Goal: Transaction & Acquisition: Download file/media

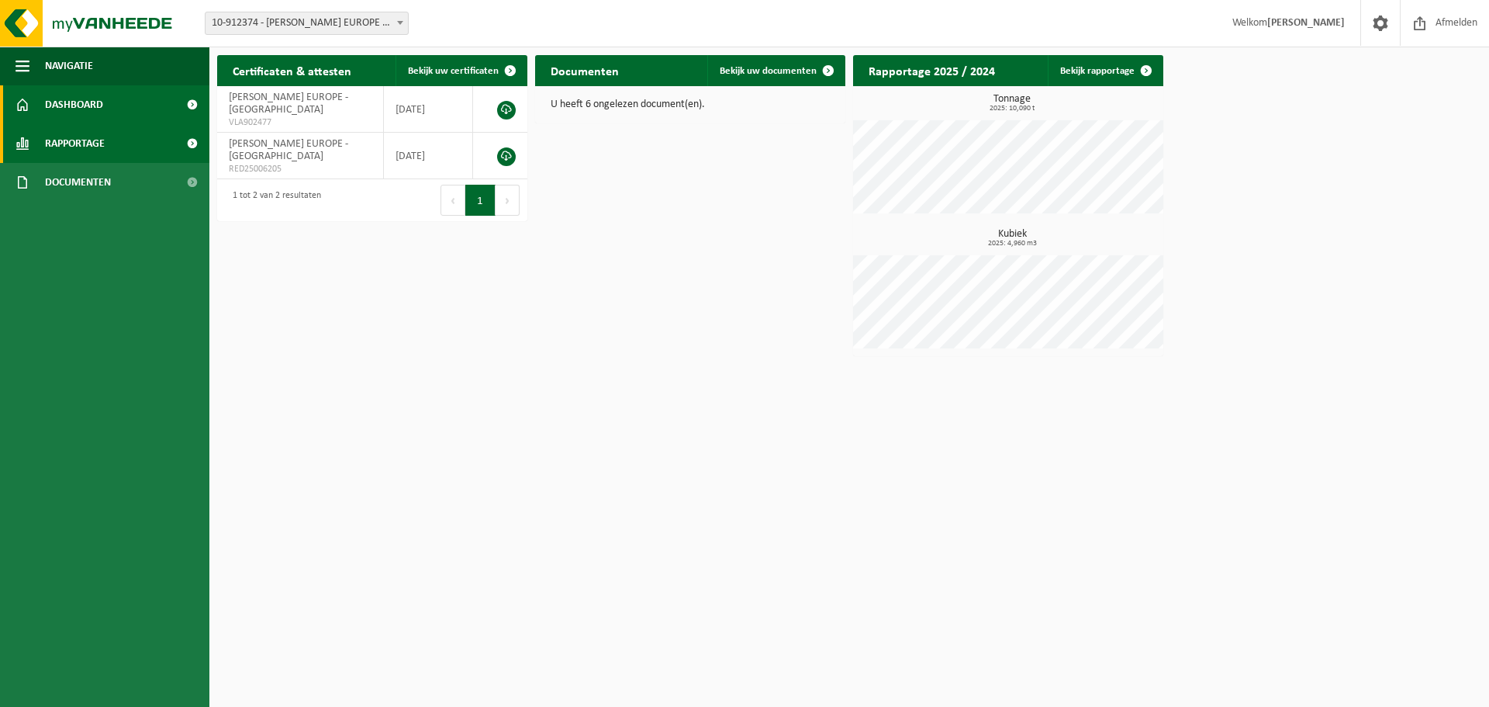
drag, startPoint x: 121, startPoint y: 144, endPoint x: 132, endPoint y: 137, distance: 12.9
click at [121, 144] on link "Rapportage" at bounding box center [104, 143] width 209 height 39
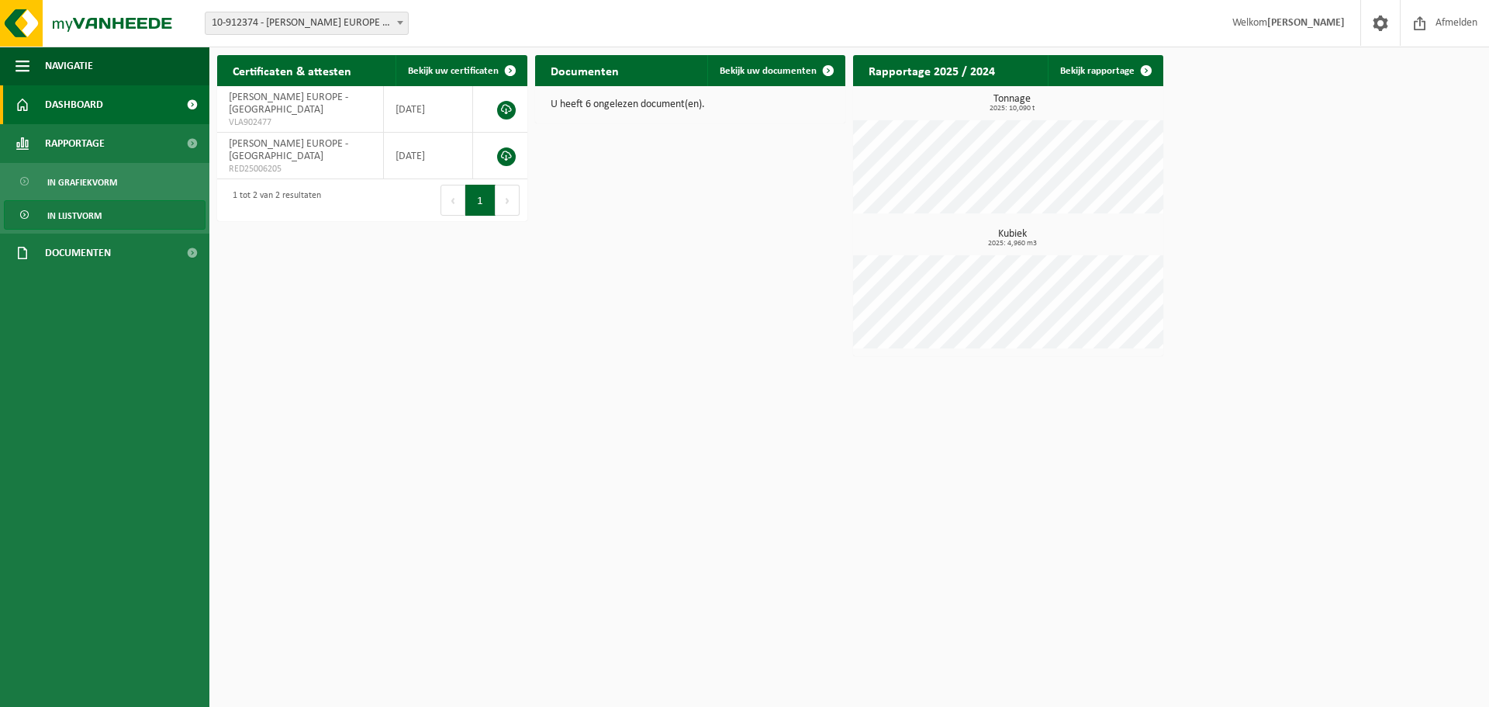
click at [158, 209] on link "In lijstvorm" at bounding box center [105, 214] width 202 height 29
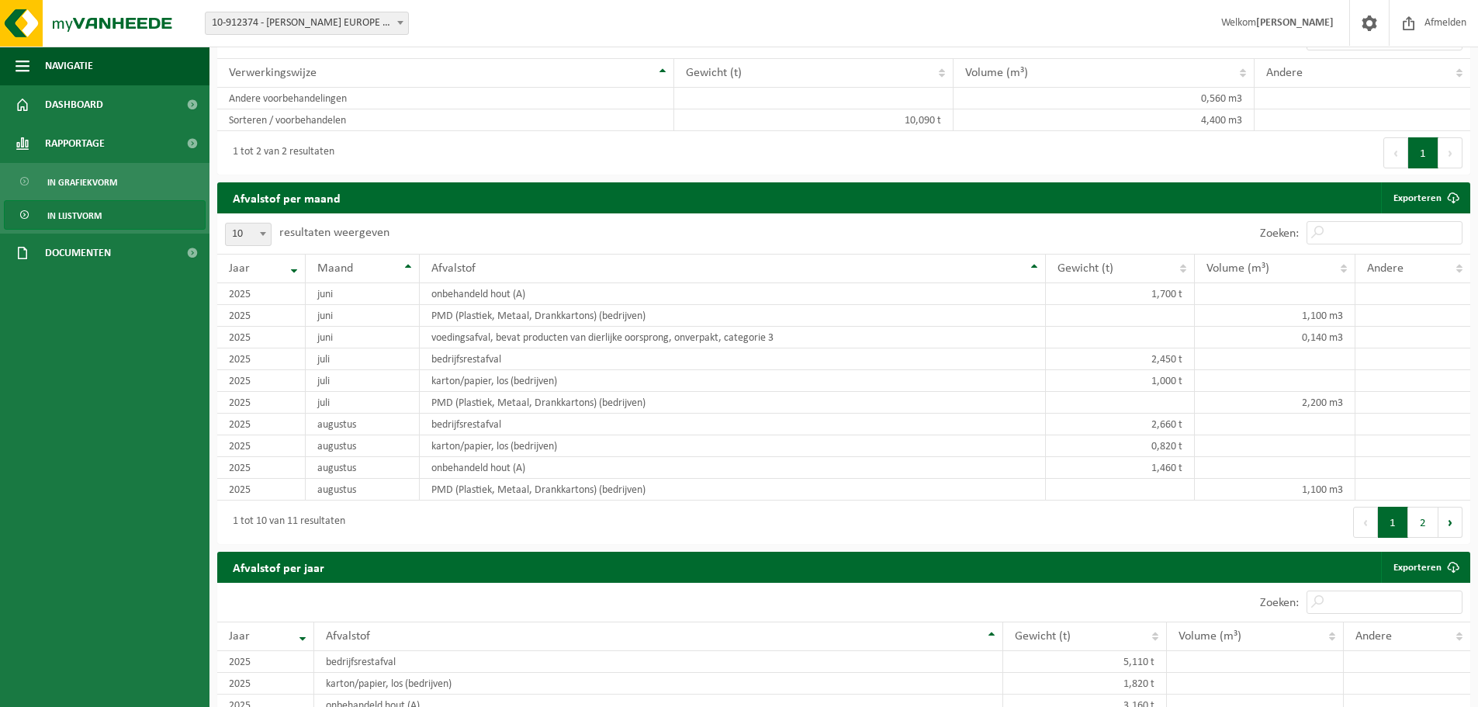
scroll to position [927, 0]
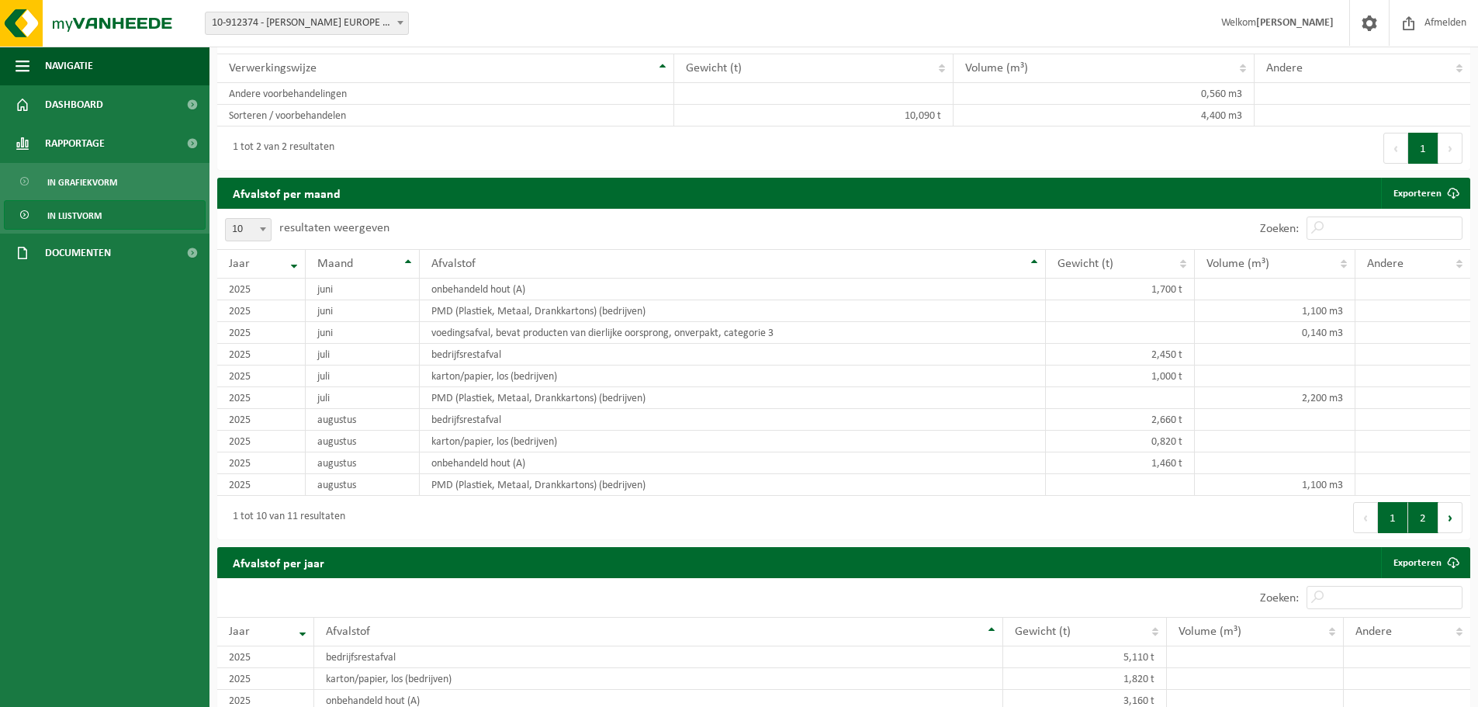
click at [1433, 514] on button "2" at bounding box center [1423, 517] width 30 height 31
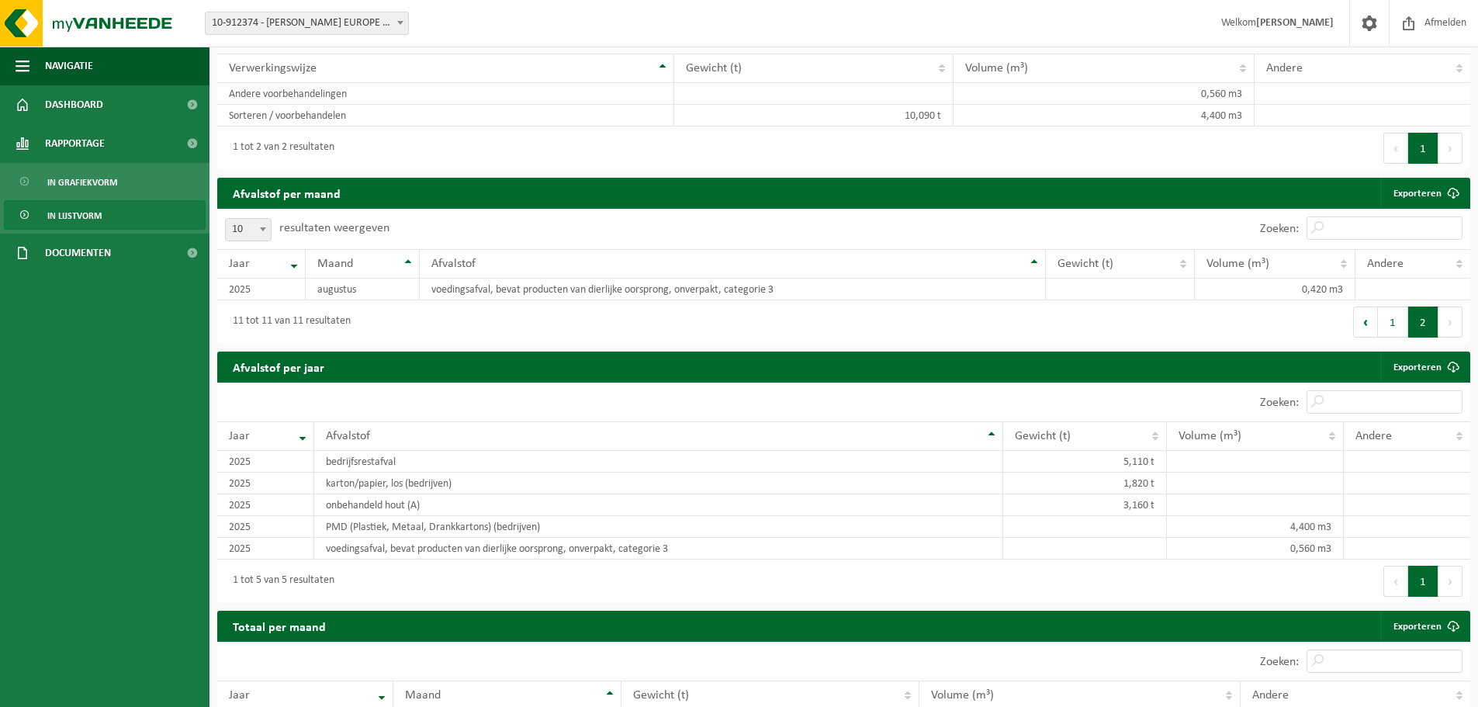
click at [1388, 581] on button "Vorige" at bounding box center [1395, 580] width 25 height 31
click at [1399, 324] on button "1" at bounding box center [1393, 321] width 30 height 31
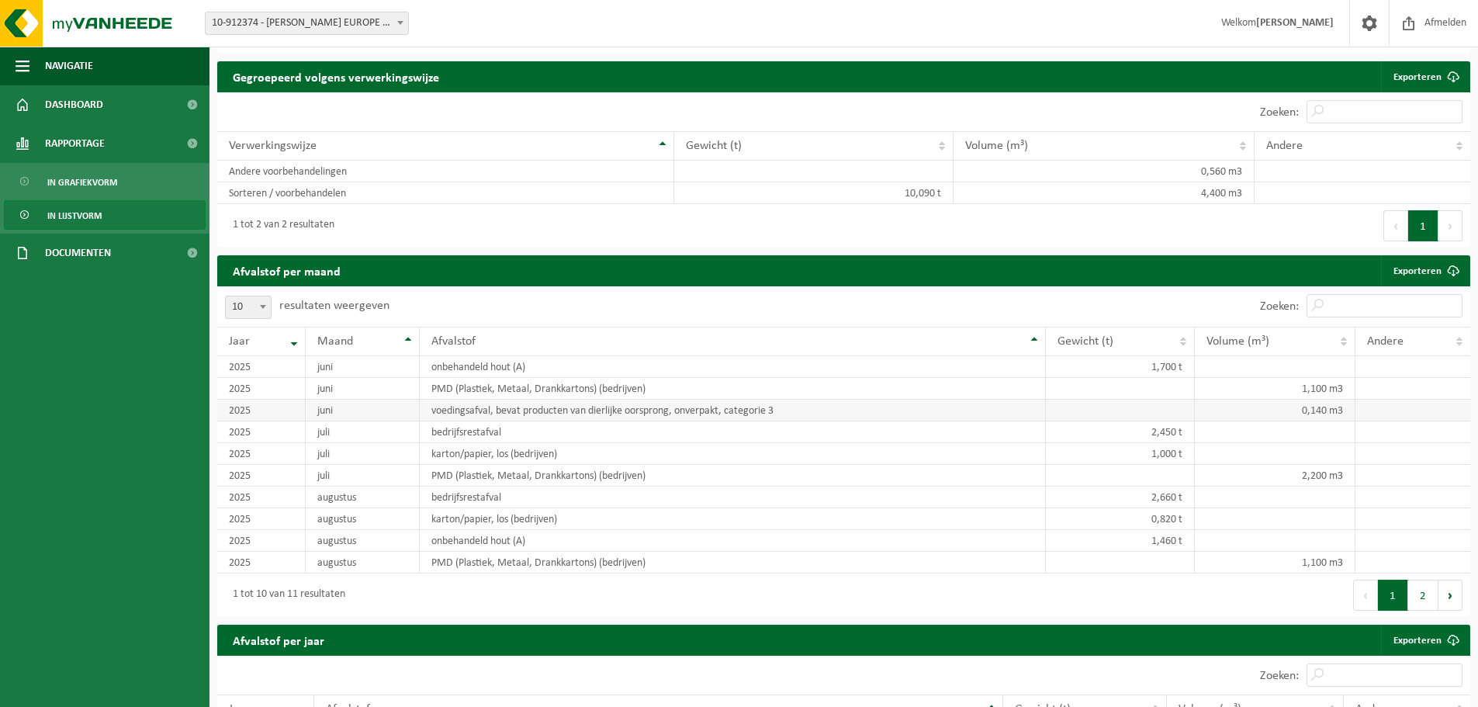
scroll to position [772, 0]
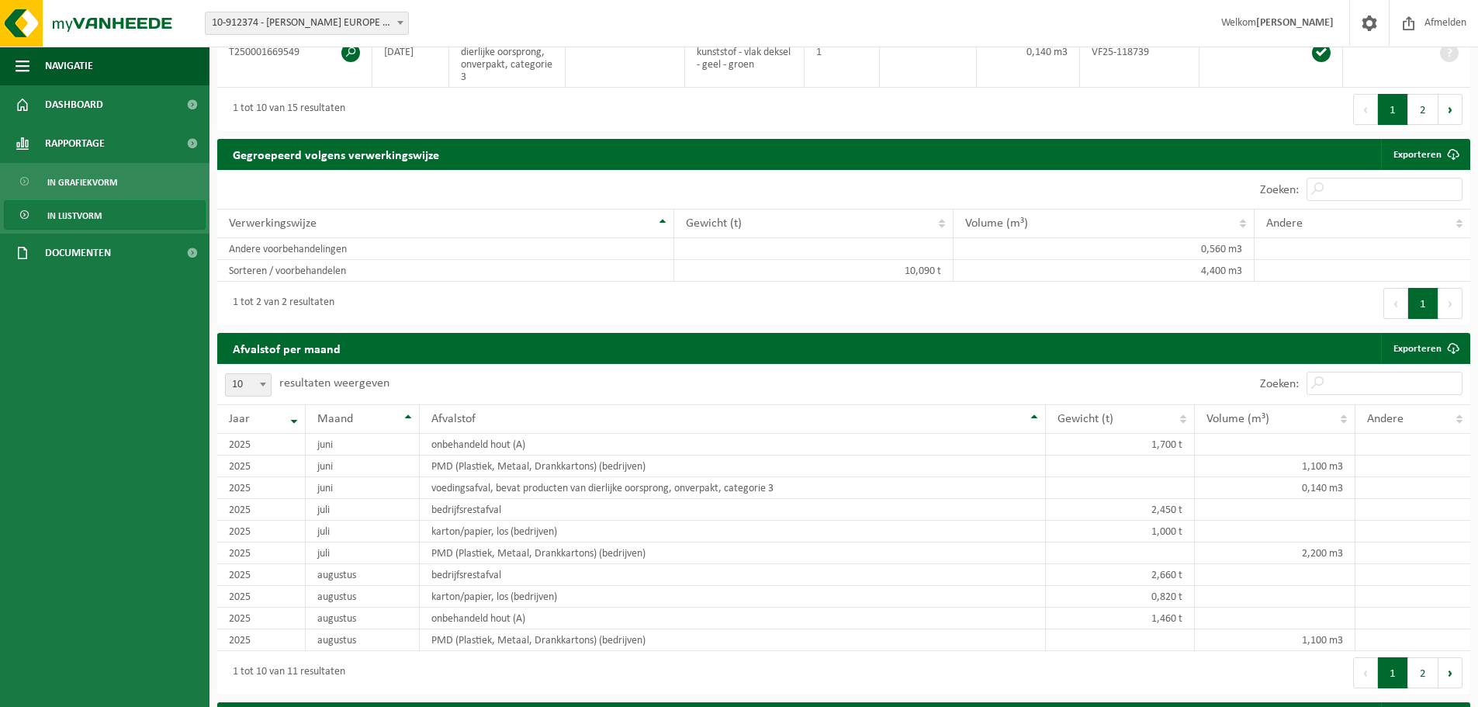
click at [1451, 297] on button "Volgende" at bounding box center [1450, 303] width 24 height 31
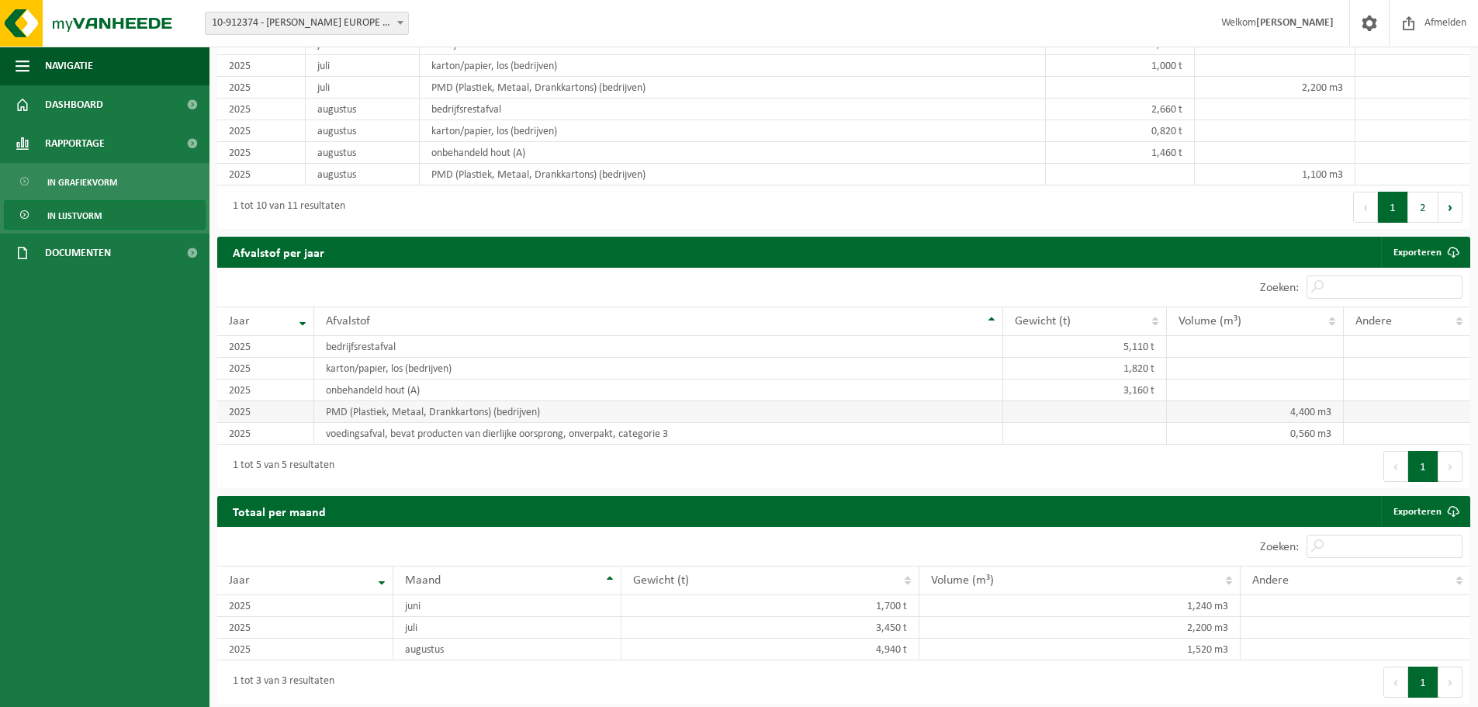
scroll to position [1238, 0]
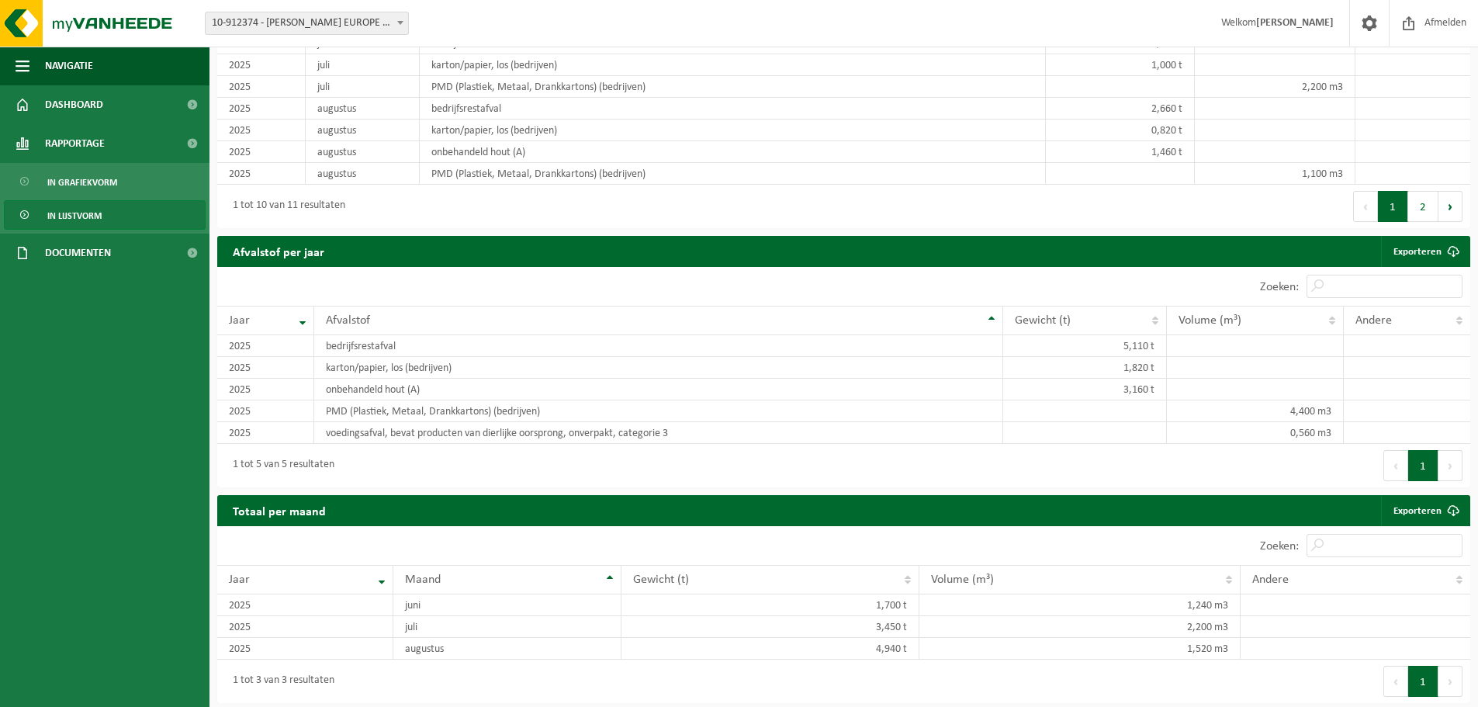
click at [659, 295] on div "10 25 50 100 10 resultaten weergeven" at bounding box center [530, 286] width 627 height 39
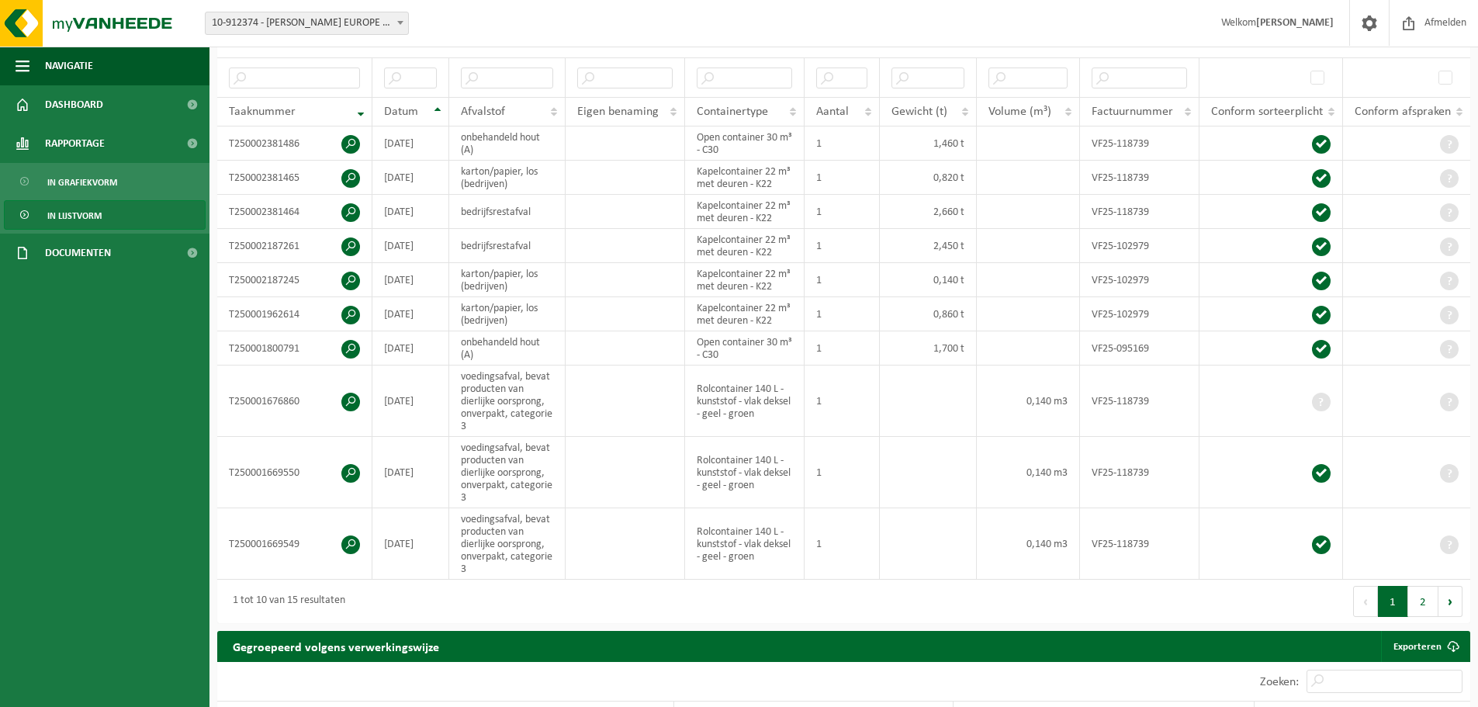
scroll to position [307, 0]
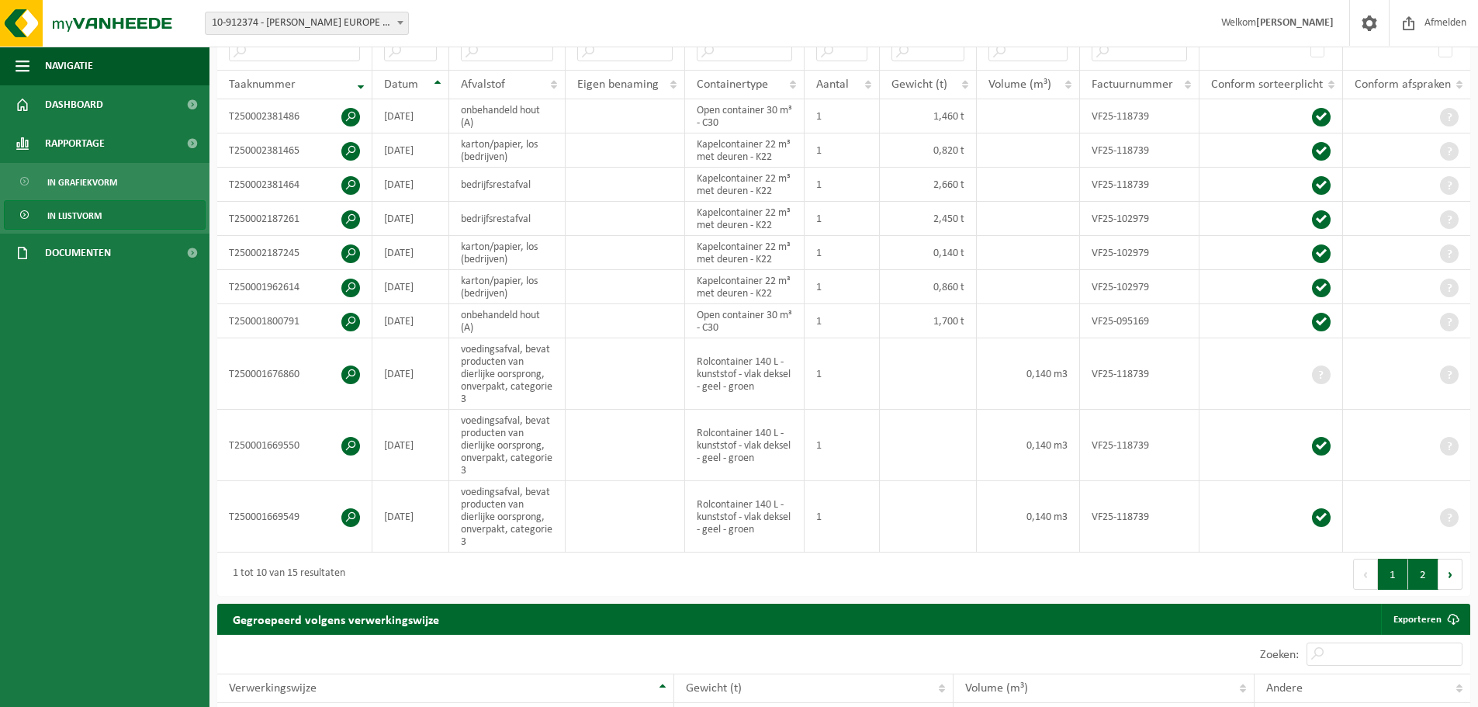
click at [1425, 571] on button "2" at bounding box center [1423, 574] width 30 height 31
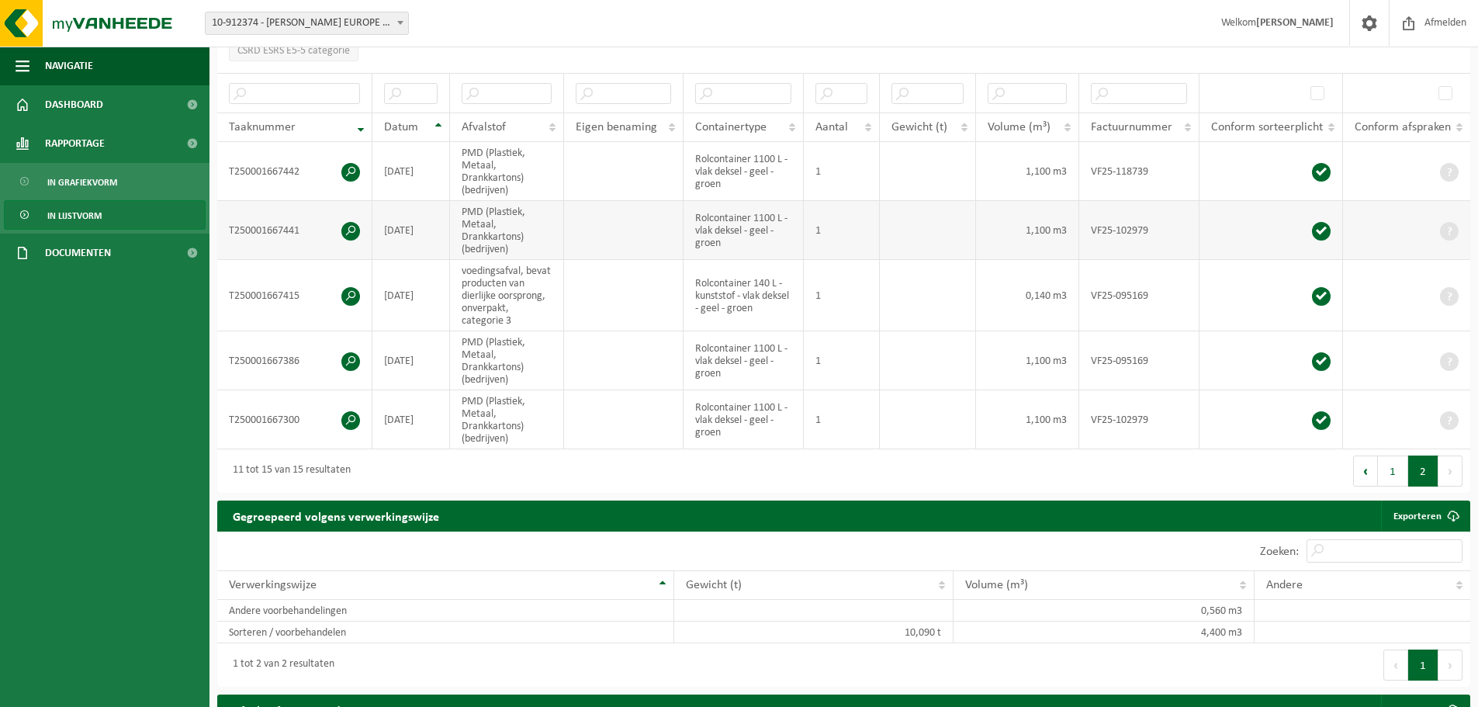
scroll to position [230, 0]
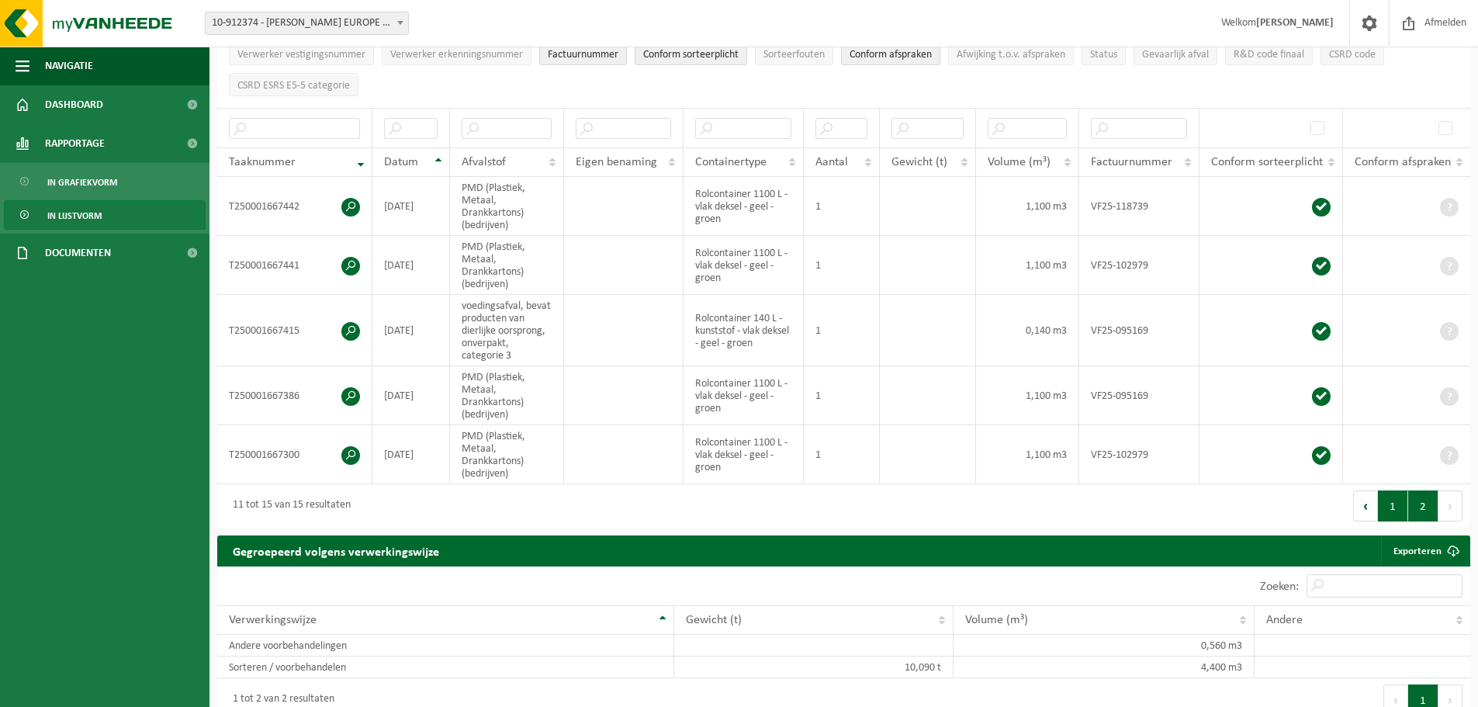
click at [1392, 508] on button "1" at bounding box center [1393, 505] width 30 height 31
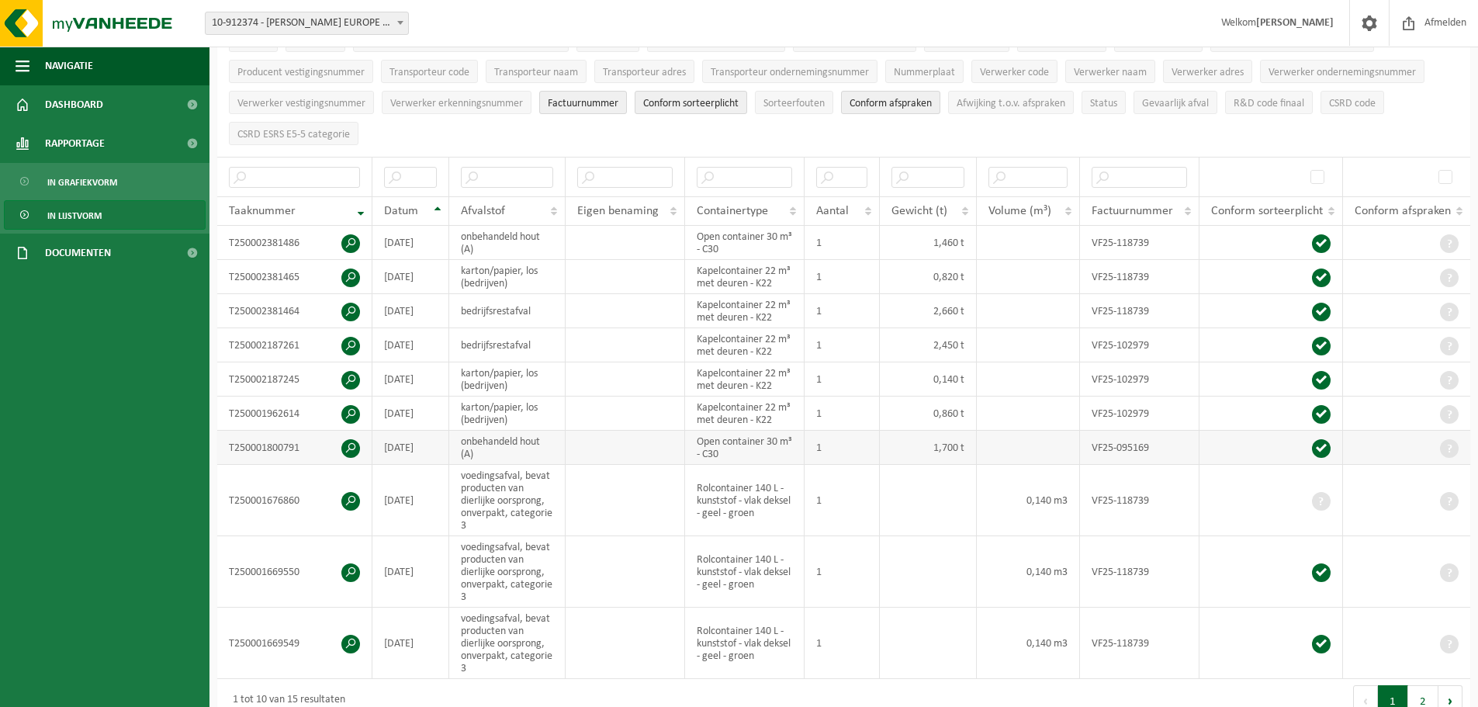
scroll to position [74, 0]
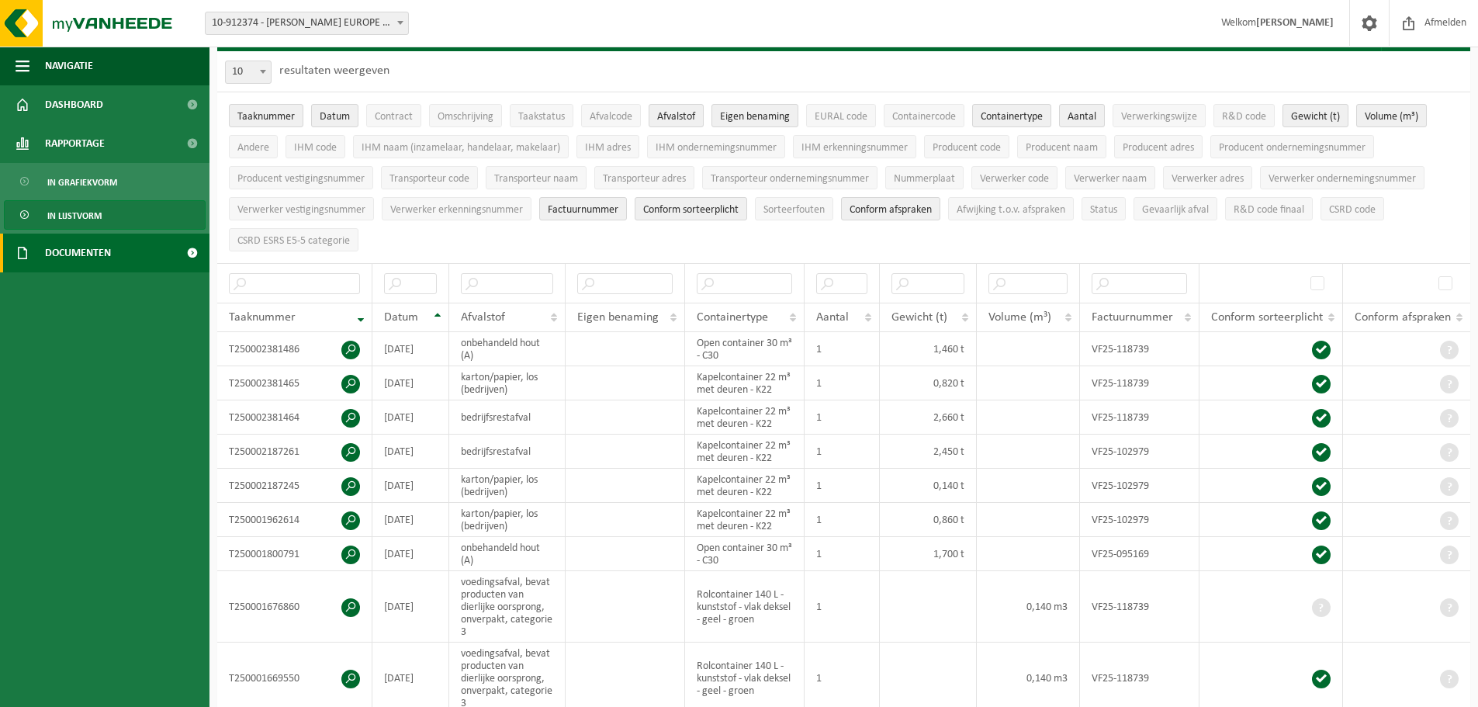
click at [123, 253] on link "Documenten" at bounding box center [104, 252] width 209 height 39
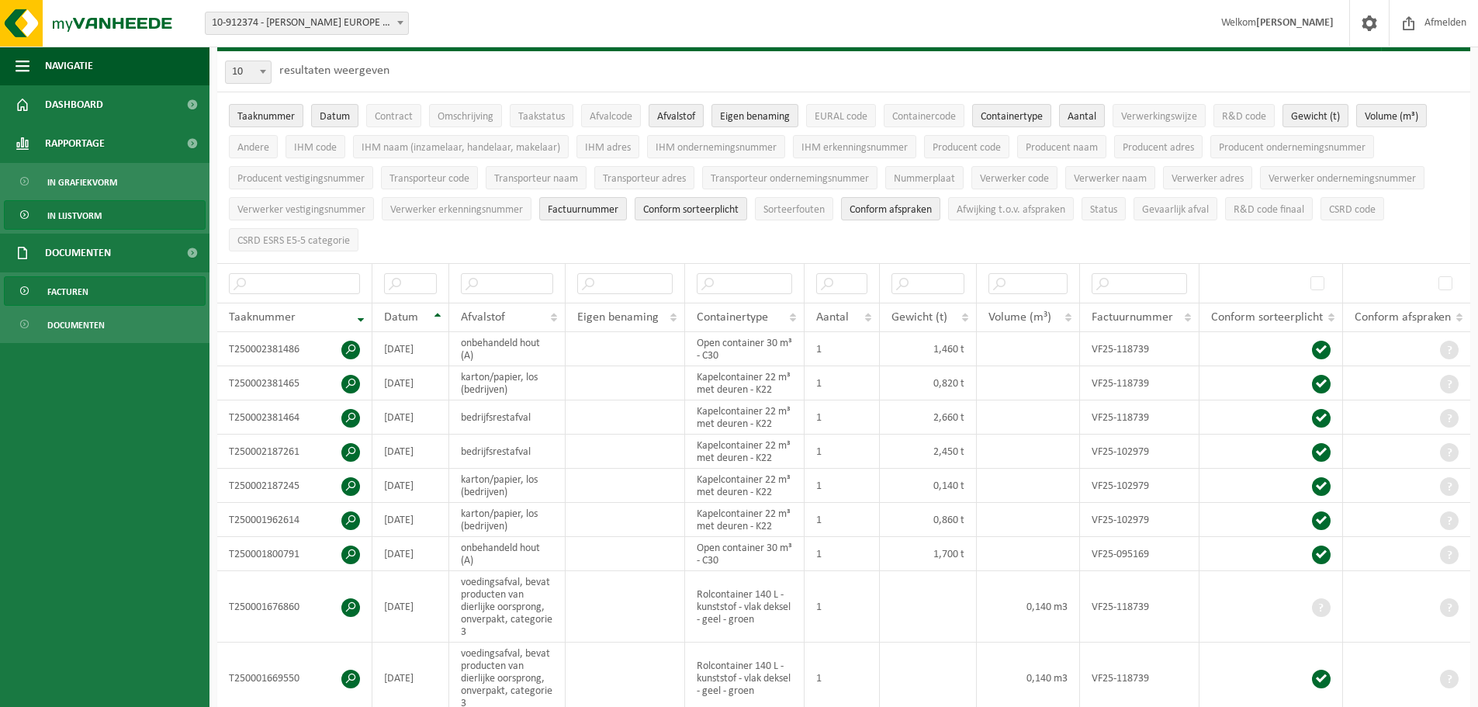
click at [117, 291] on link "Facturen" at bounding box center [105, 290] width 202 height 29
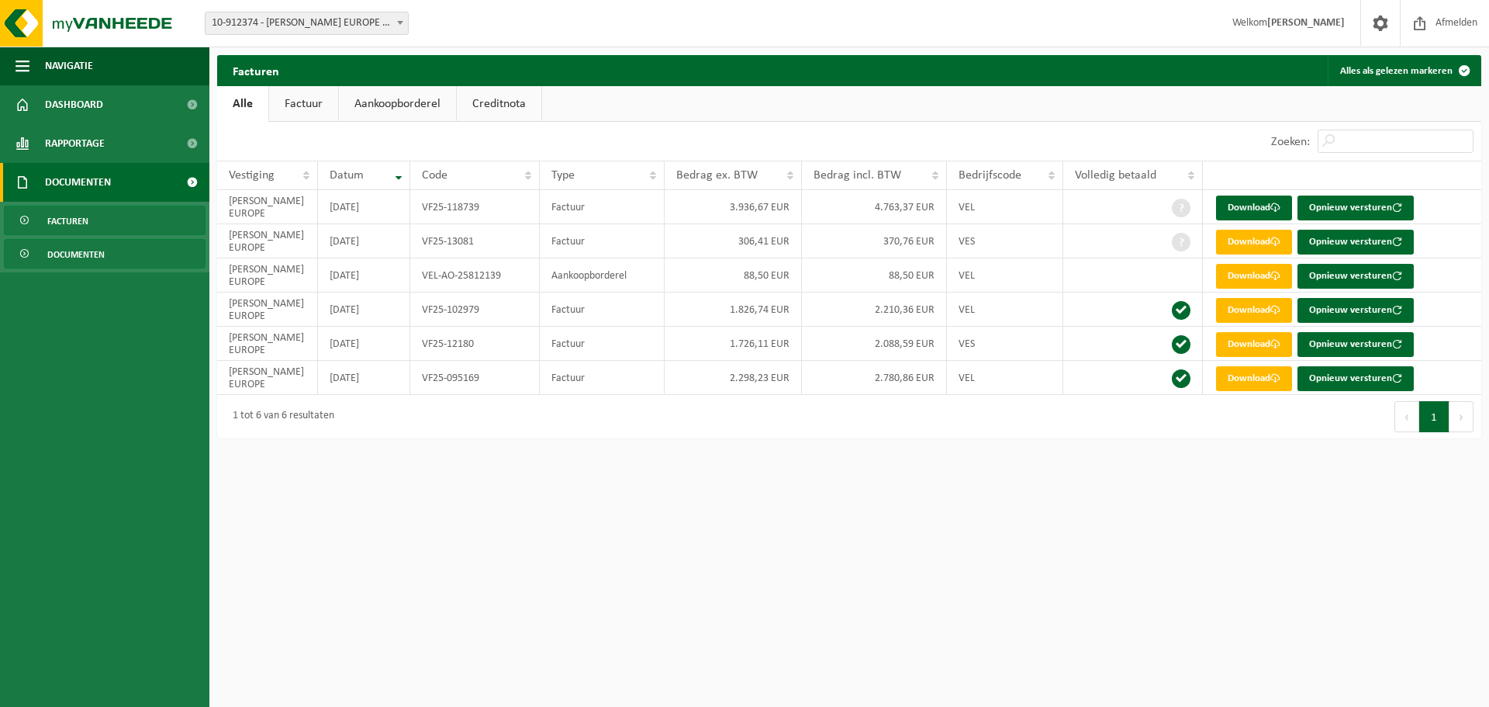
click at [144, 255] on link "Documenten" at bounding box center [105, 253] width 202 height 29
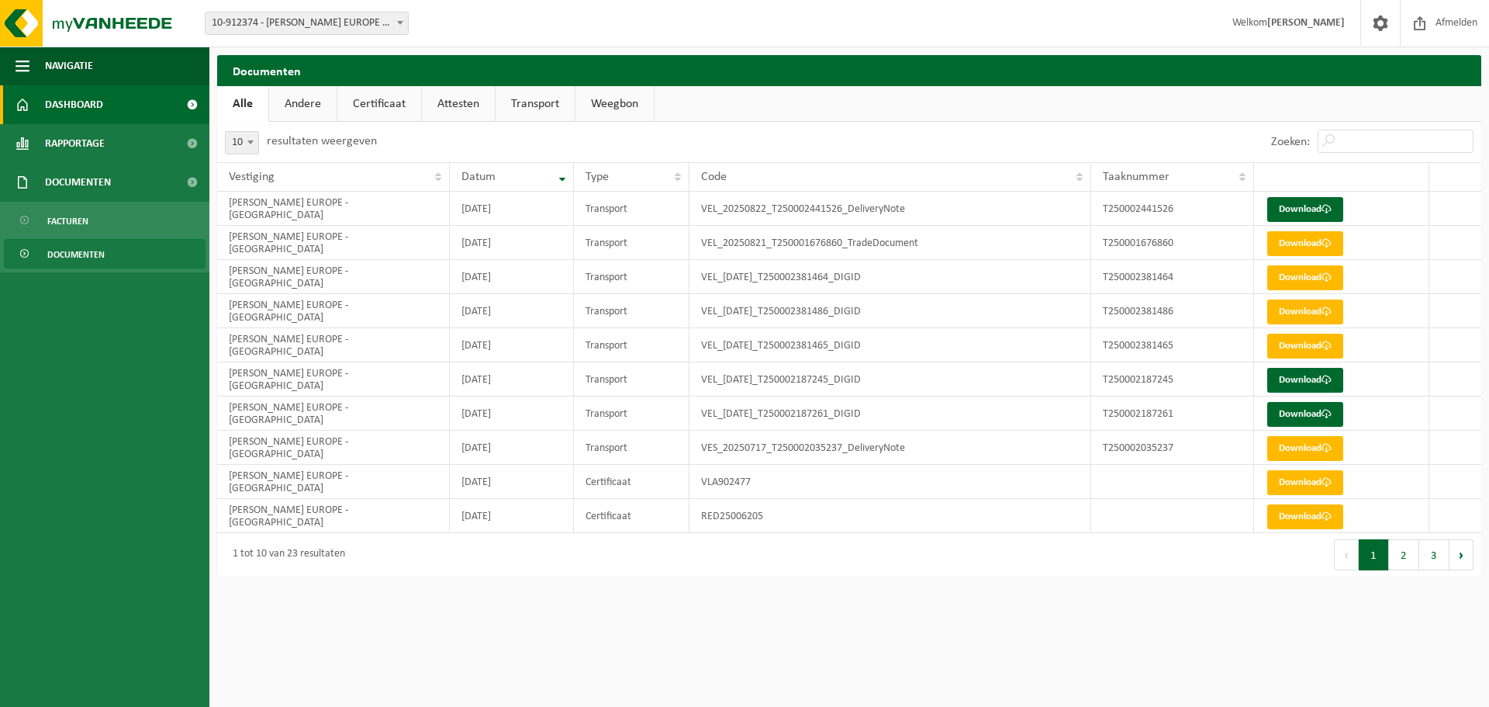
click at [120, 99] on link "Dashboard" at bounding box center [104, 104] width 209 height 39
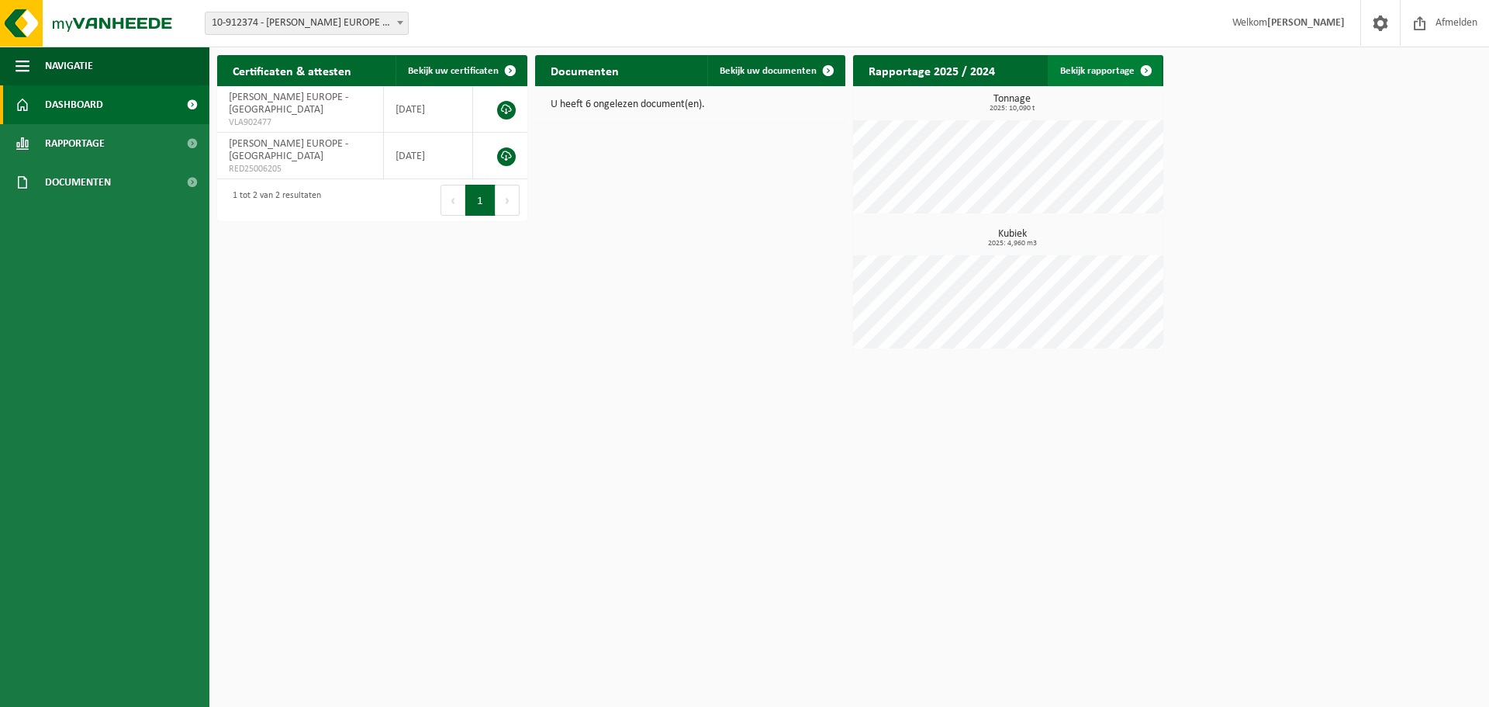
click at [1149, 77] on span at bounding box center [1146, 70] width 31 height 31
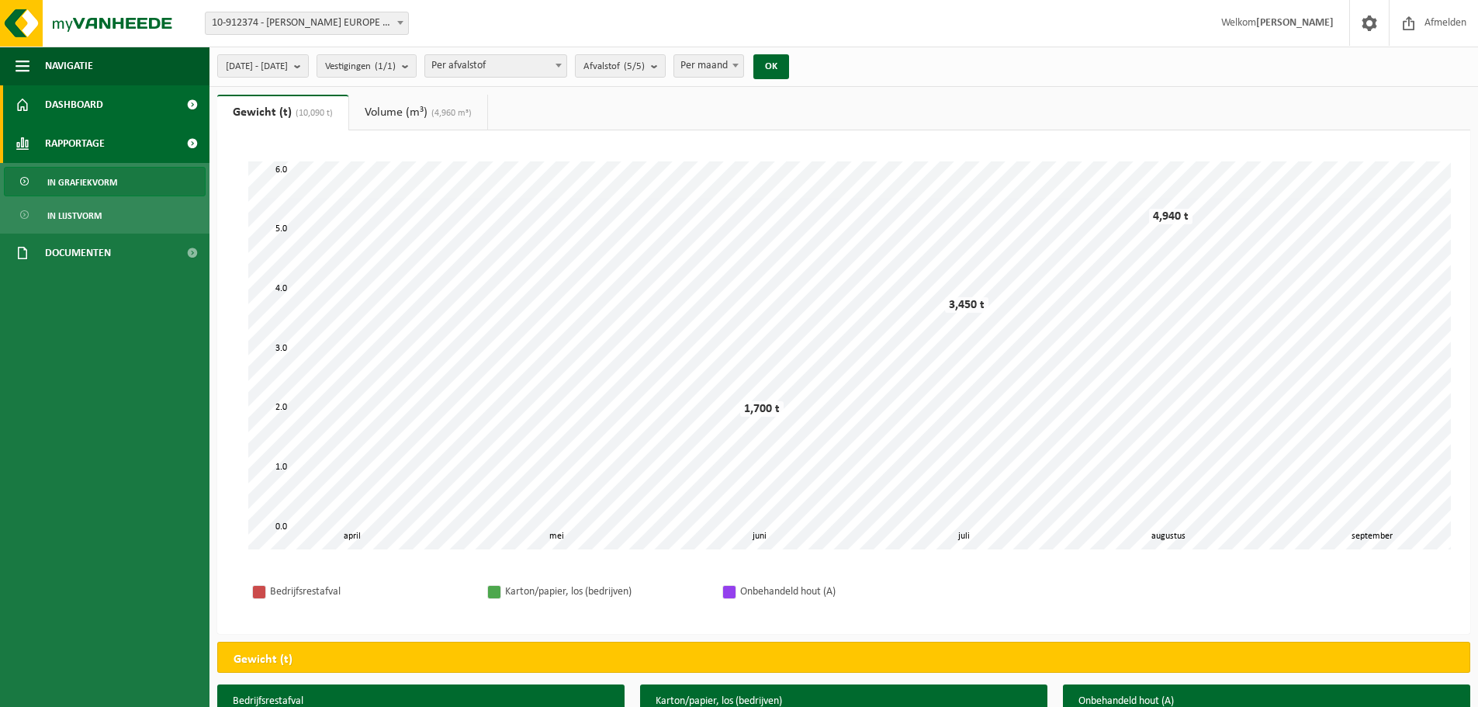
click at [105, 98] on link "Dashboard" at bounding box center [104, 104] width 209 height 39
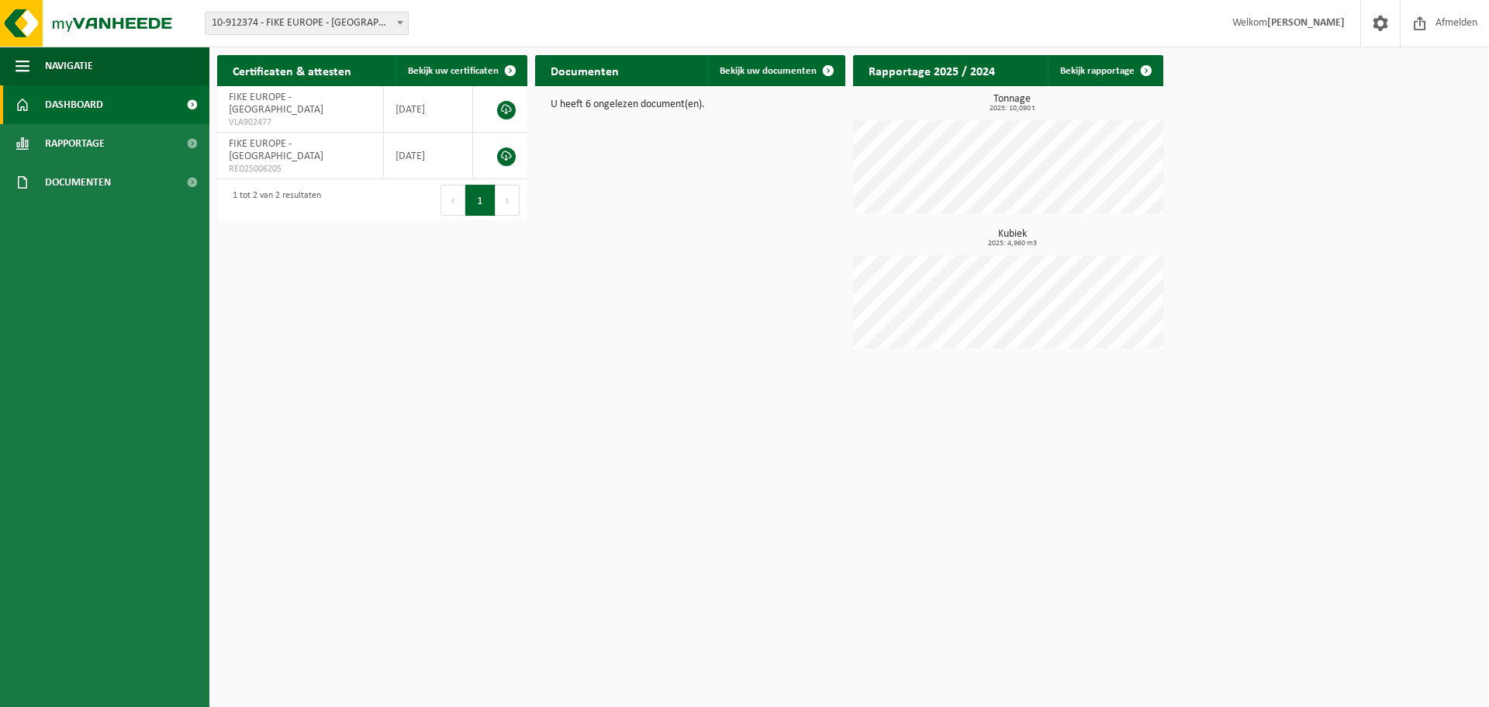
click at [504, 185] on button "Volgende" at bounding box center [508, 200] width 24 height 31
click at [563, 408] on html "Vestiging: 10-912374 - FIKE EUROPE - HERENTALS 10-912374 - FIKE EUROPE - HERENT…" at bounding box center [744, 353] width 1489 height 707
click at [784, 75] on span "Bekijk uw documenten" at bounding box center [768, 71] width 97 height 10
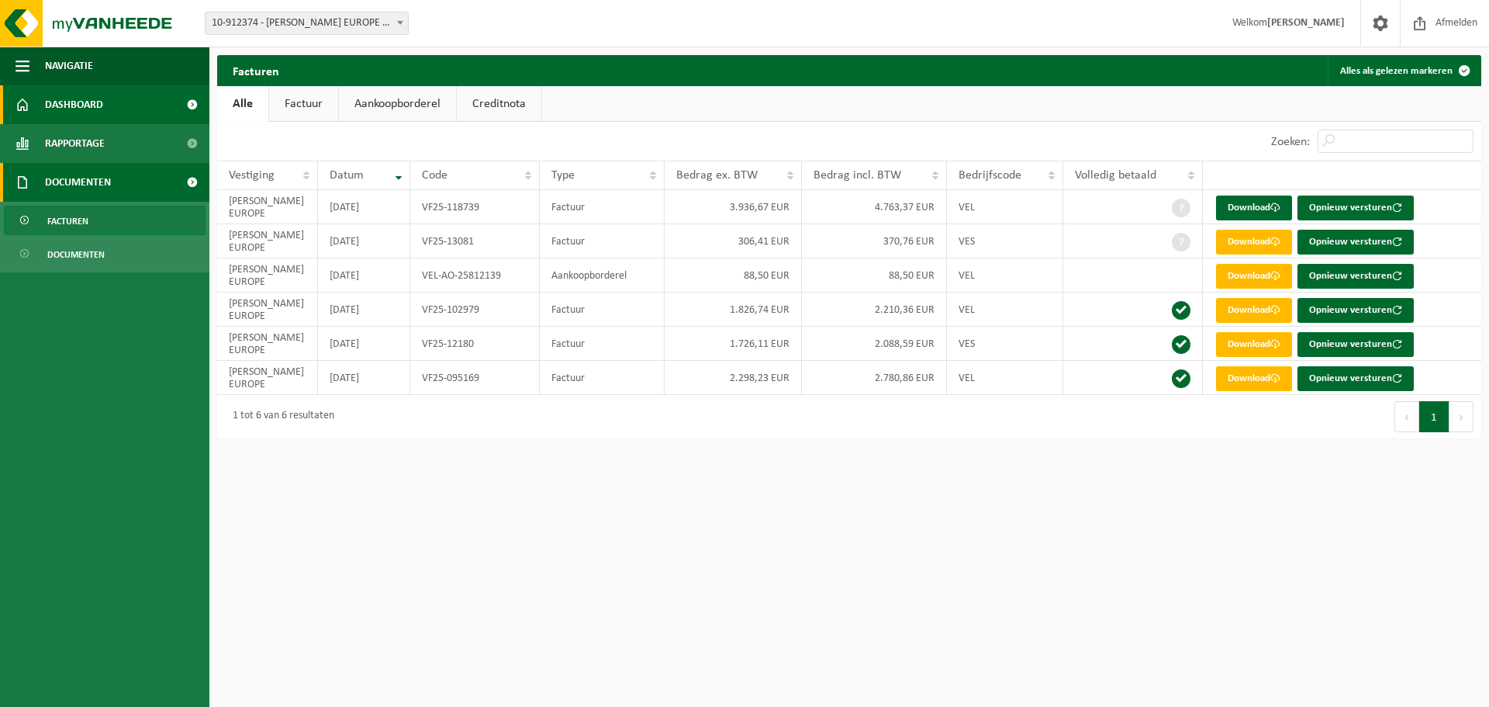
click at [109, 99] on link "Dashboard" at bounding box center [104, 104] width 209 height 39
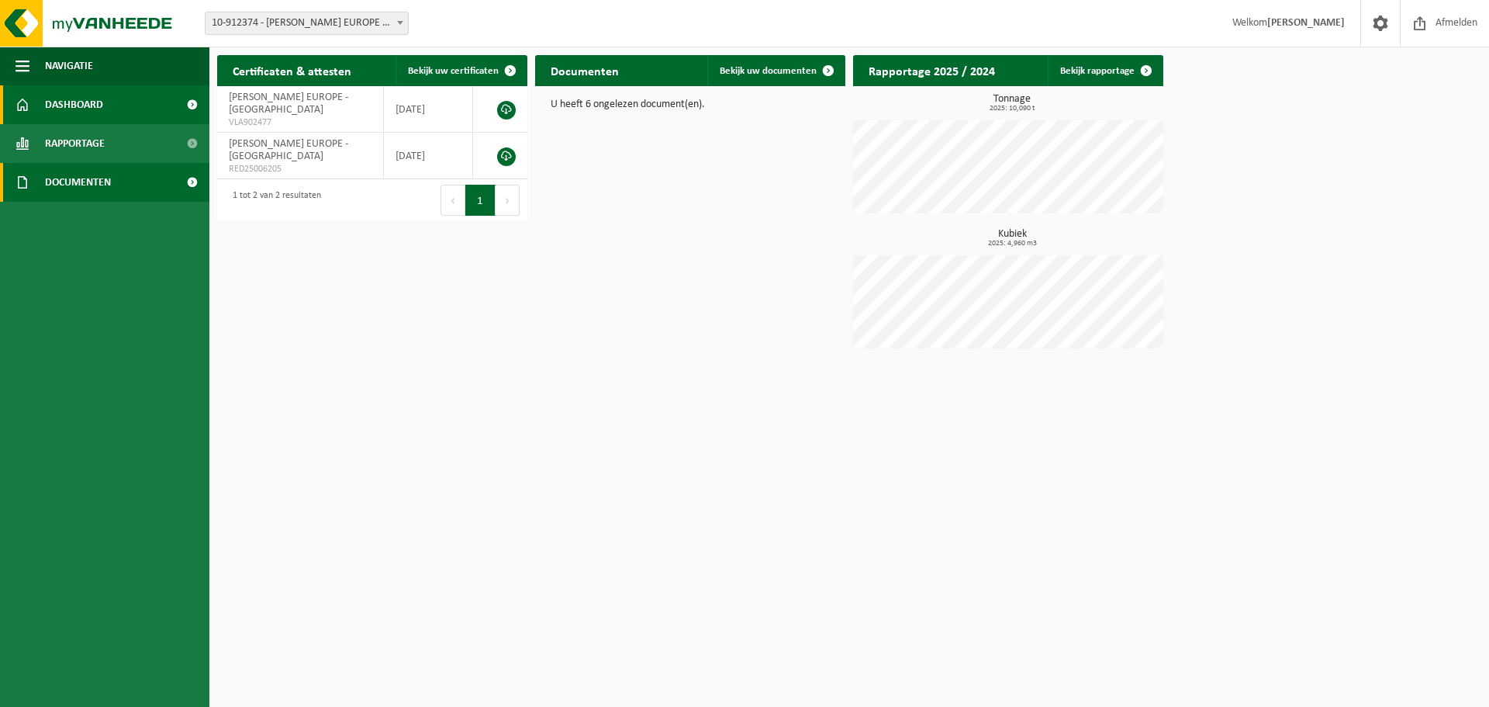
click at [97, 193] on span "Documenten" at bounding box center [78, 182] width 66 height 39
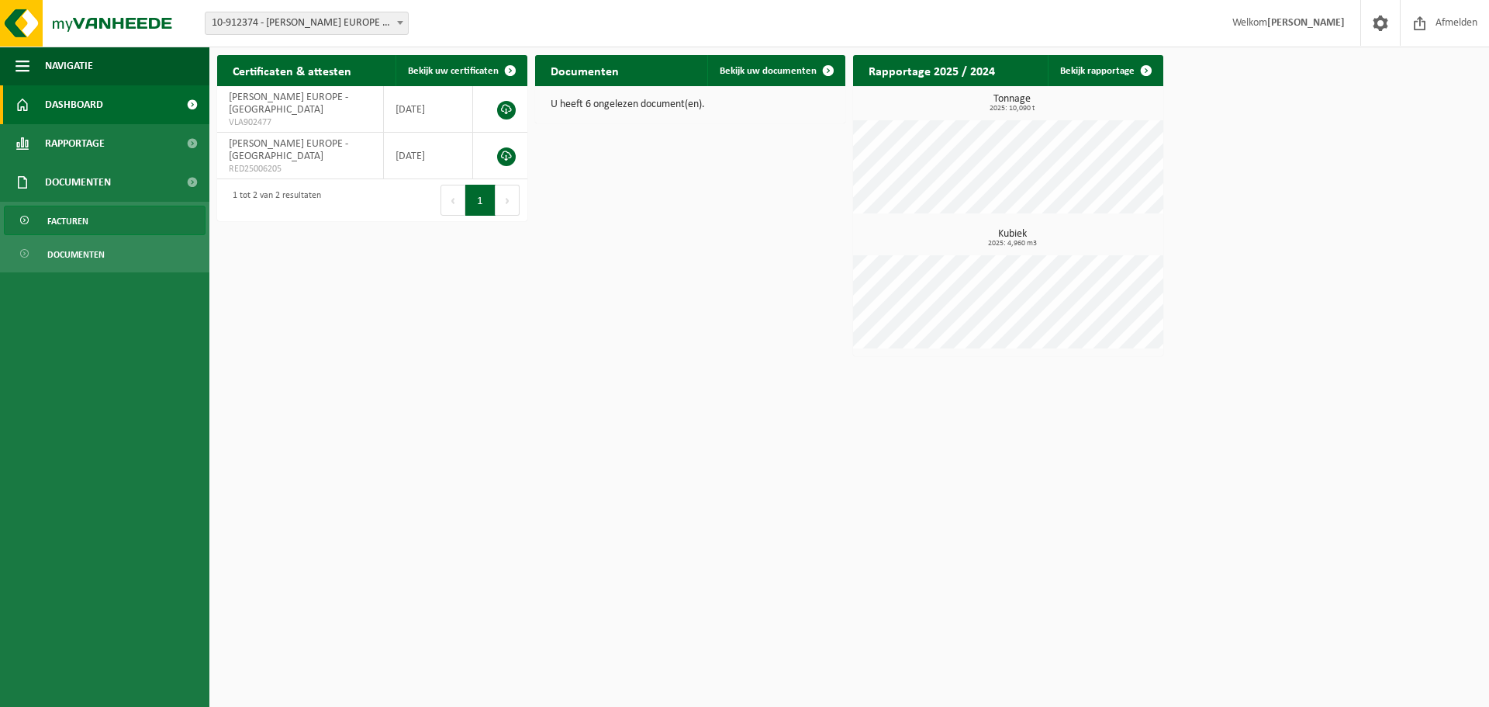
click at [109, 223] on link "Facturen" at bounding box center [105, 220] width 202 height 29
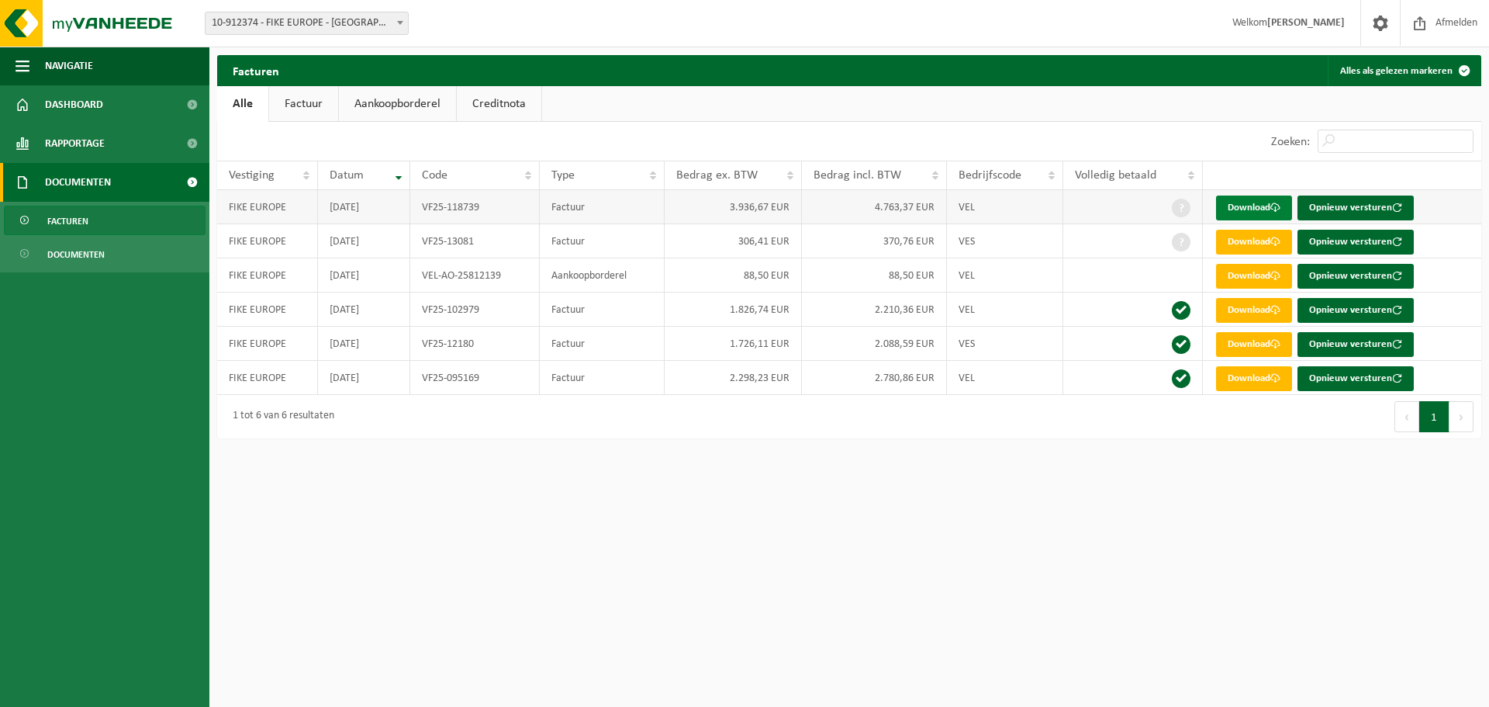
click at [1241, 209] on link "Download" at bounding box center [1254, 207] width 76 height 25
click at [1257, 242] on link "Download" at bounding box center [1254, 242] width 76 height 25
click at [1251, 277] on link "Download" at bounding box center [1254, 276] width 76 height 25
click at [1246, 306] on link "Download" at bounding box center [1254, 310] width 76 height 25
click at [1245, 345] on link "Download" at bounding box center [1254, 344] width 76 height 25
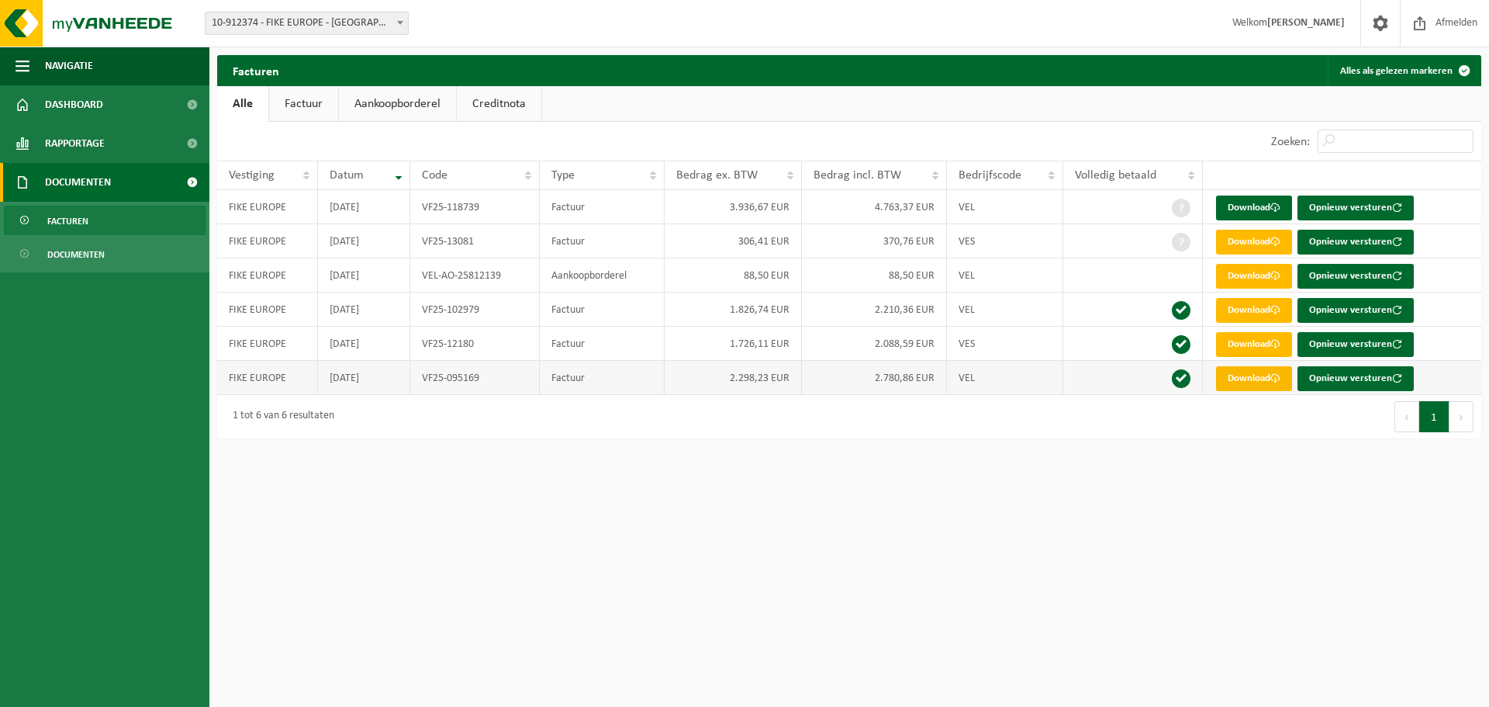
click at [1243, 379] on link "Download" at bounding box center [1254, 378] width 76 height 25
click at [957, 517] on html "Vestiging: 10-912374 - FIKE EUROPE - HERENTALS 10-912374 - FIKE EUROPE - HERENT…" at bounding box center [744, 353] width 1489 height 707
click at [1229, 207] on link "Download" at bounding box center [1254, 207] width 76 height 25
click at [1243, 206] on link "Download" at bounding box center [1254, 207] width 76 height 25
click at [1235, 243] on link "Download" at bounding box center [1254, 242] width 76 height 25
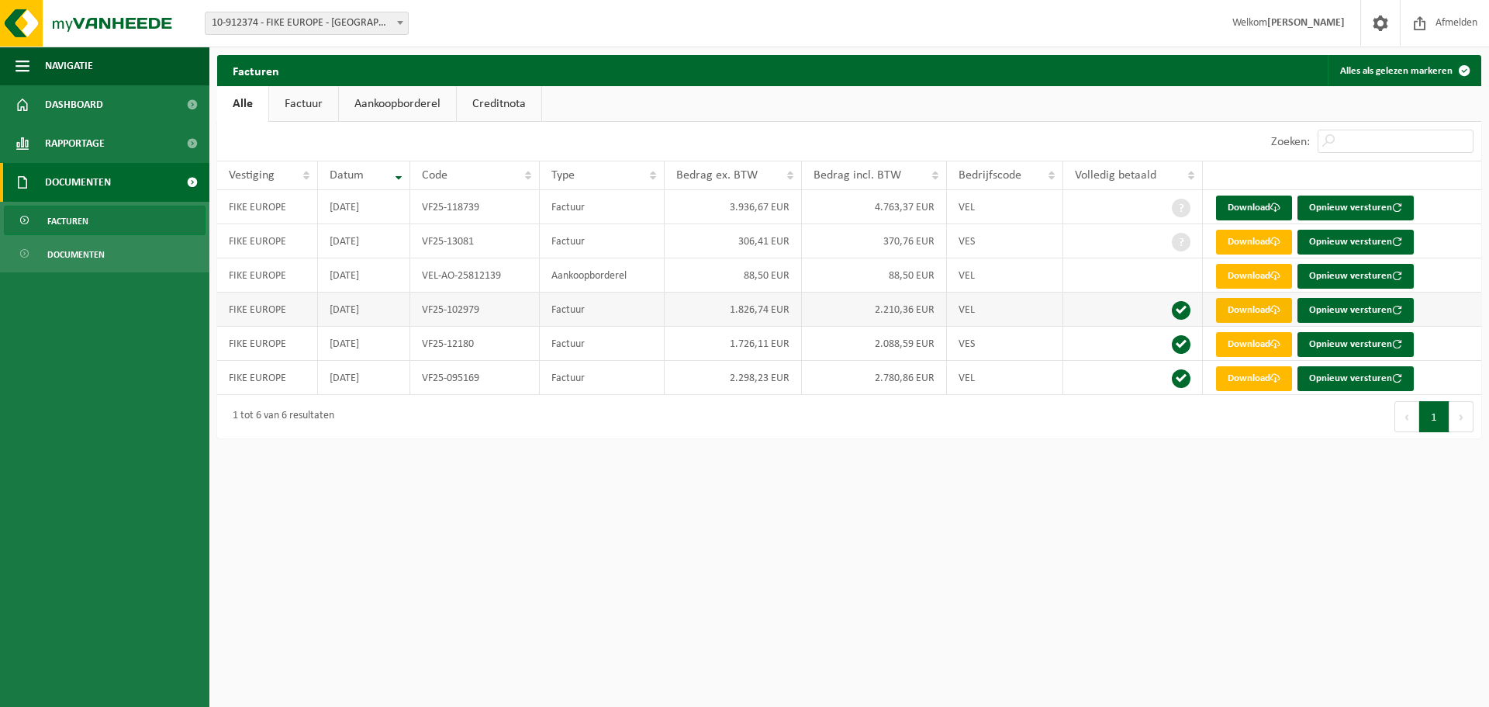
click at [1238, 307] on link "Download" at bounding box center [1254, 310] width 76 height 25
click at [1250, 347] on link "Download" at bounding box center [1254, 344] width 76 height 25
click at [1250, 382] on link "Download" at bounding box center [1254, 378] width 76 height 25
click at [95, 117] on span "Dashboard" at bounding box center [74, 104] width 58 height 39
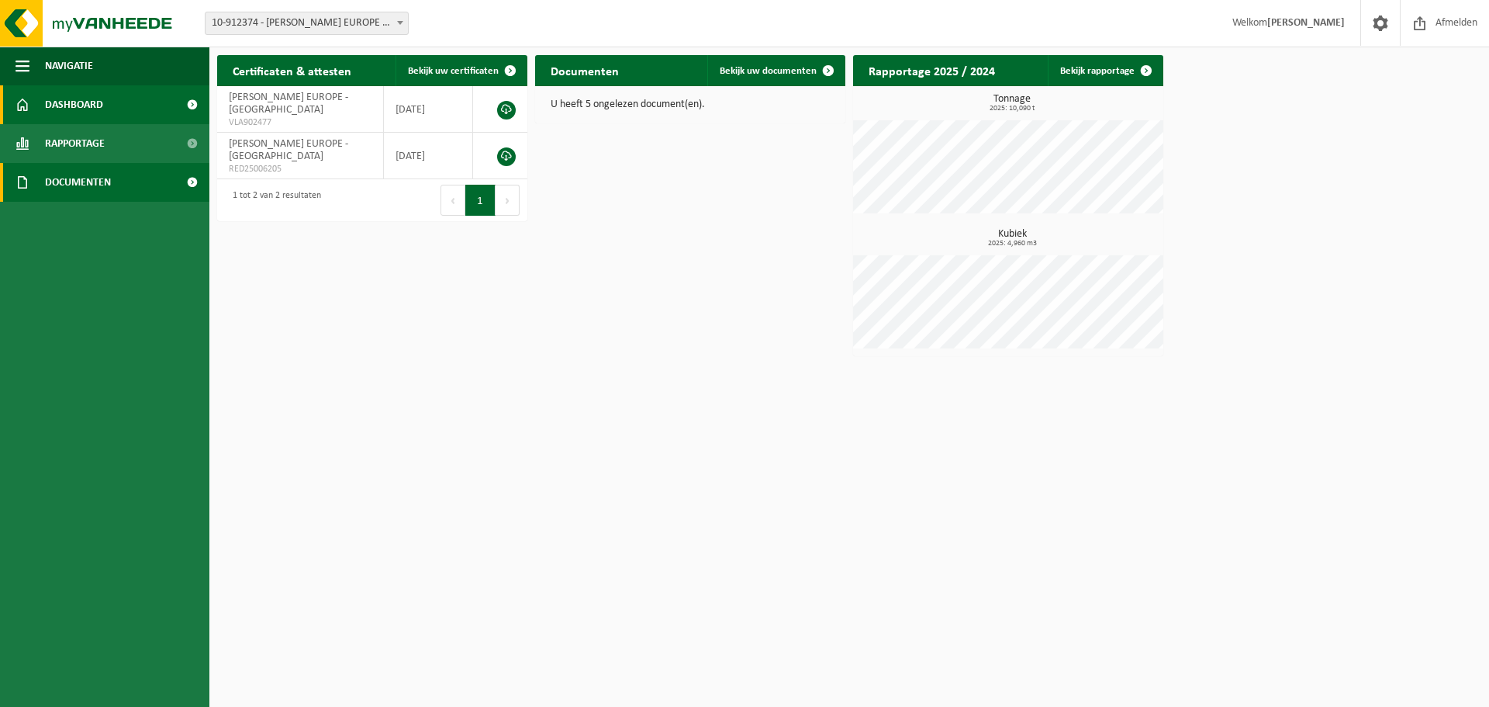
click at [74, 180] on span "Documenten" at bounding box center [78, 182] width 66 height 39
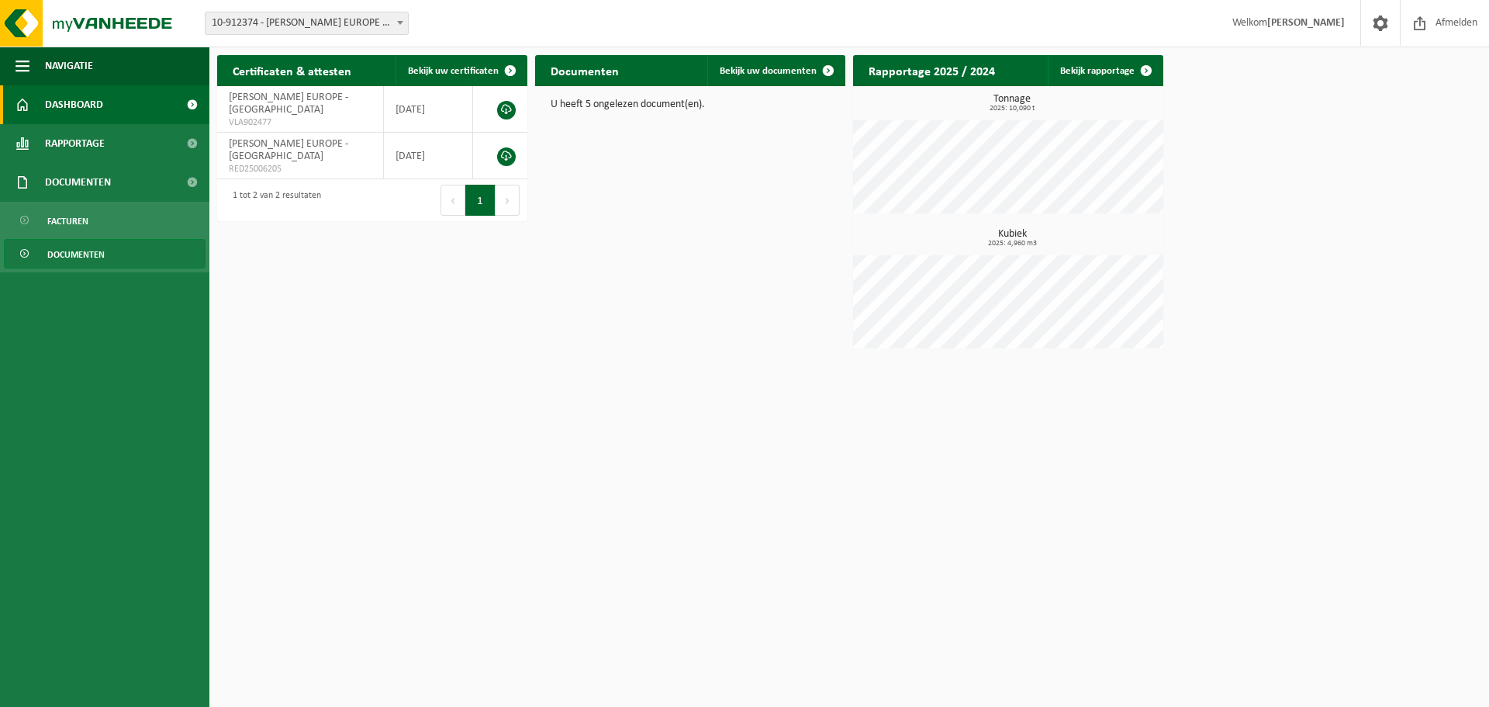
click at [78, 249] on span "Documenten" at bounding box center [75, 254] width 57 height 29
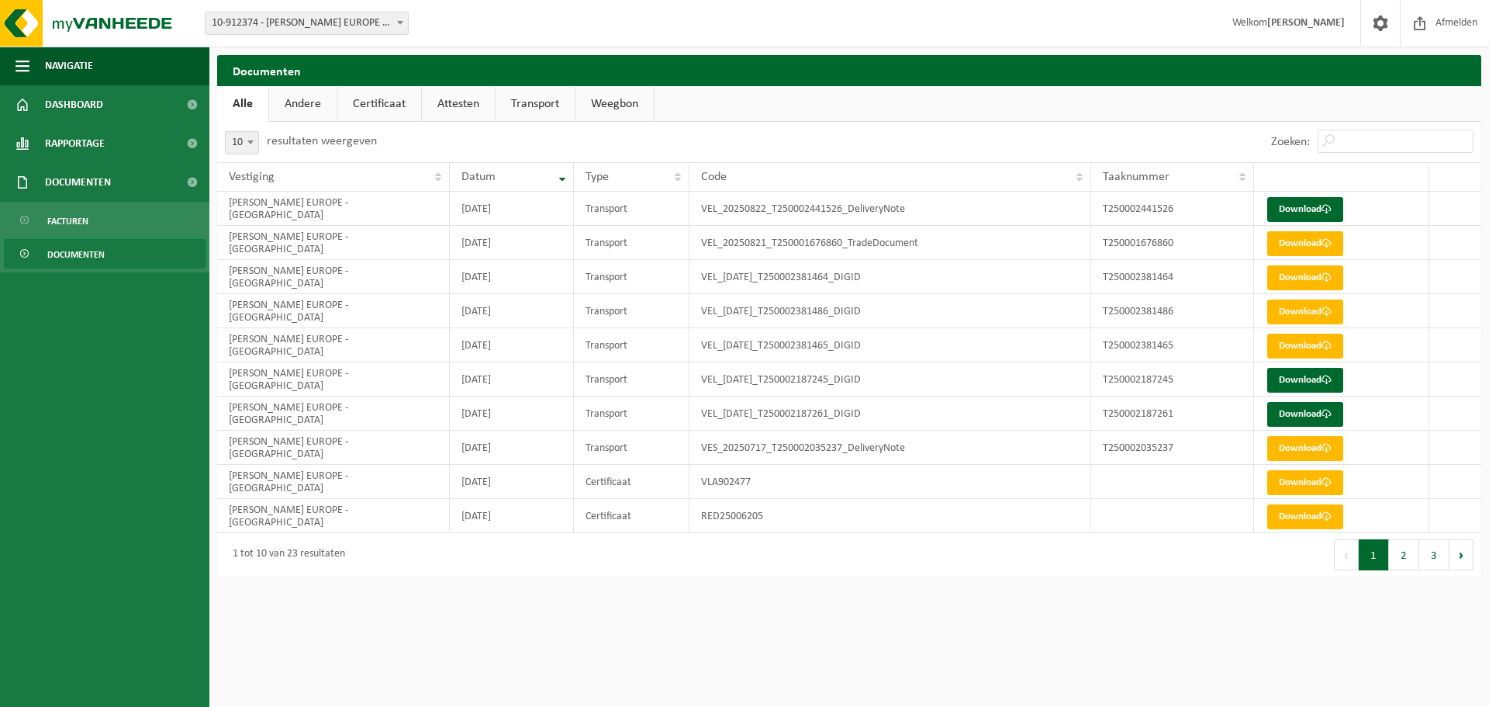
click at [360, 107] on link "Certificaat" at bounding box center [379, 104] width 84 height 36
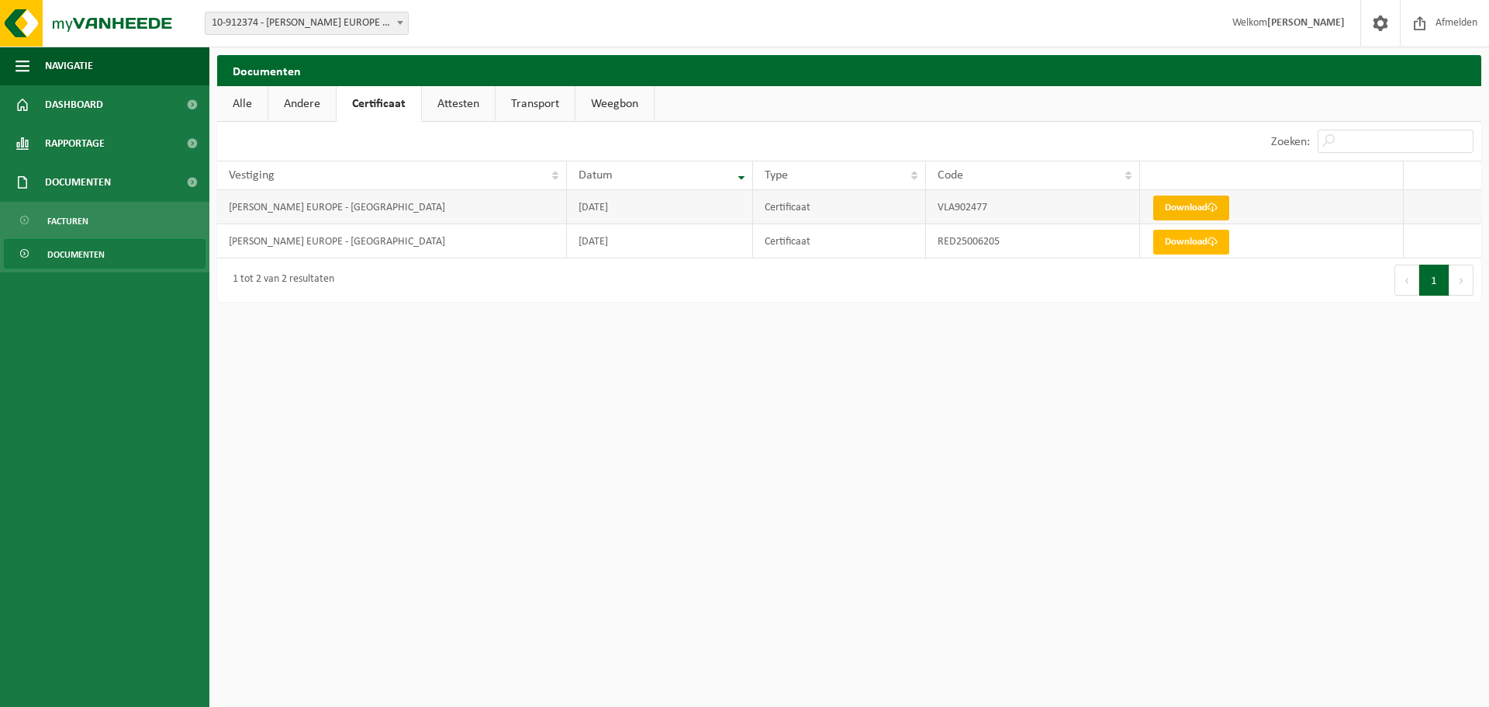
click at [1179, 208] on link "Download" at bounding box center [1191, 207] width 76 height 25
